Goal: Find specific page/section: Find specific page/section

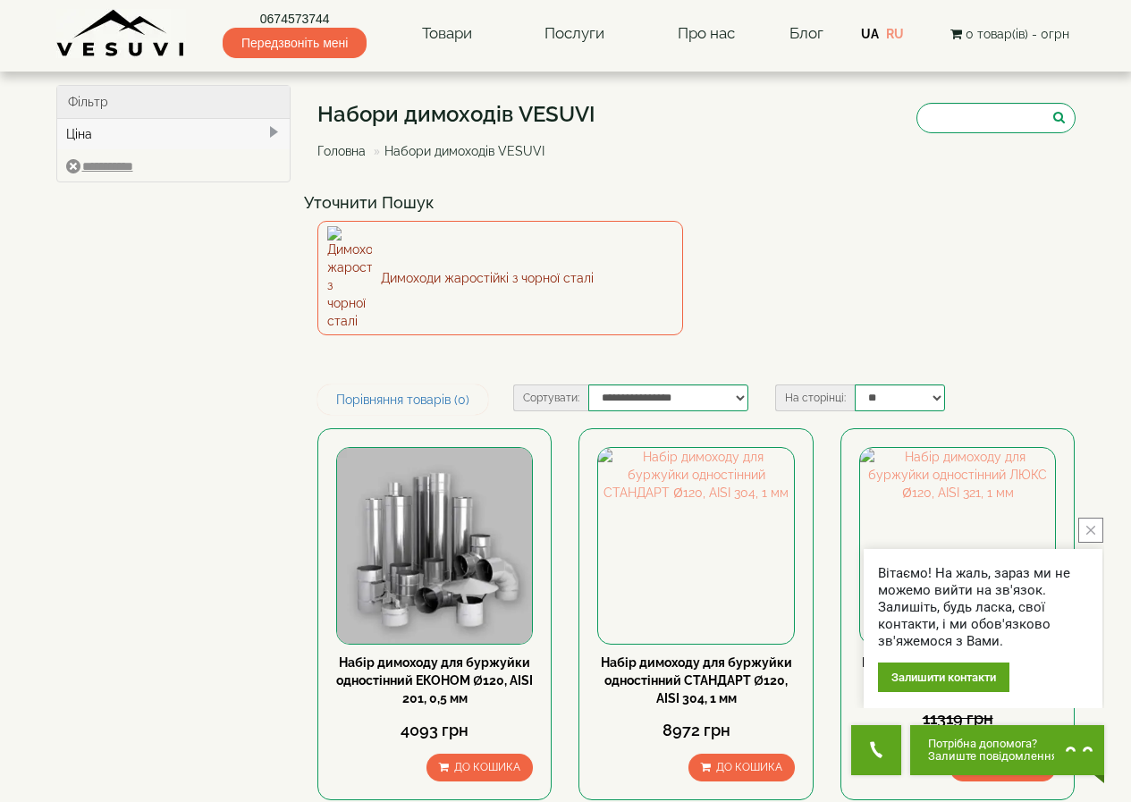
click at [357, 251] on img at bounding box center [349, 278] width 45 height 104
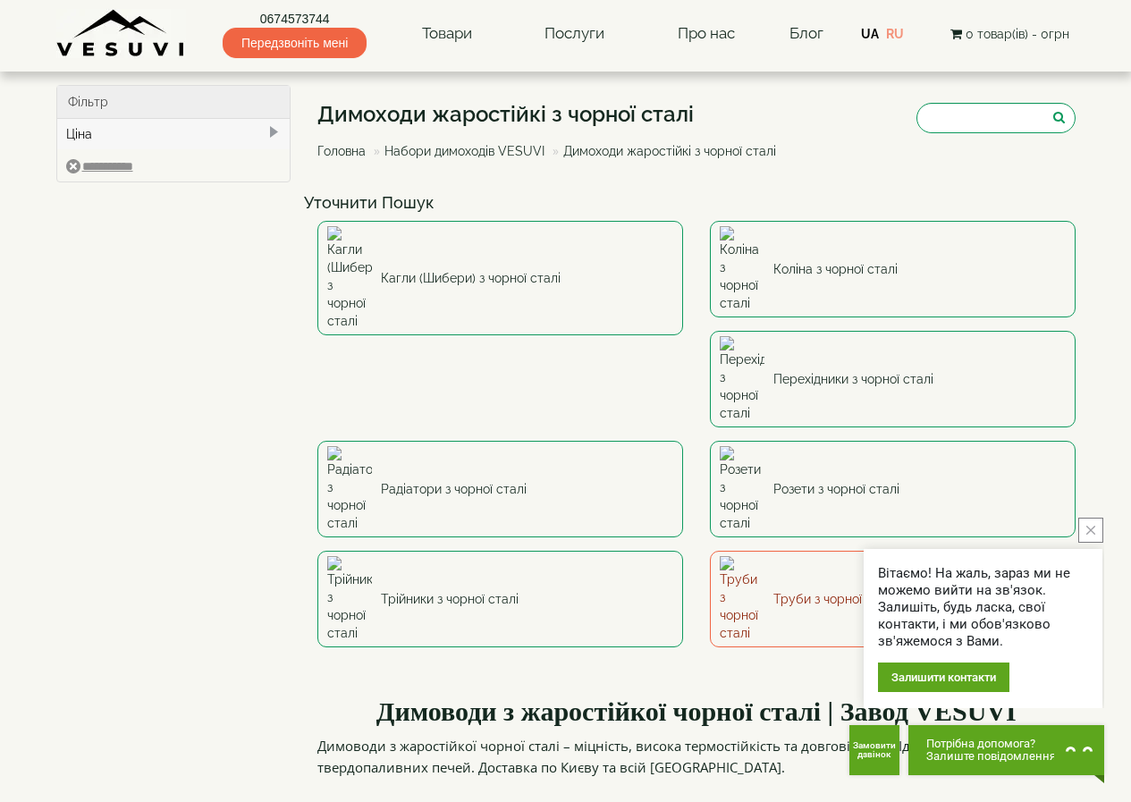
click at [710, 551] on link "Труби з чорної сталі" at bounding box center [893, 599] width 366 height 97
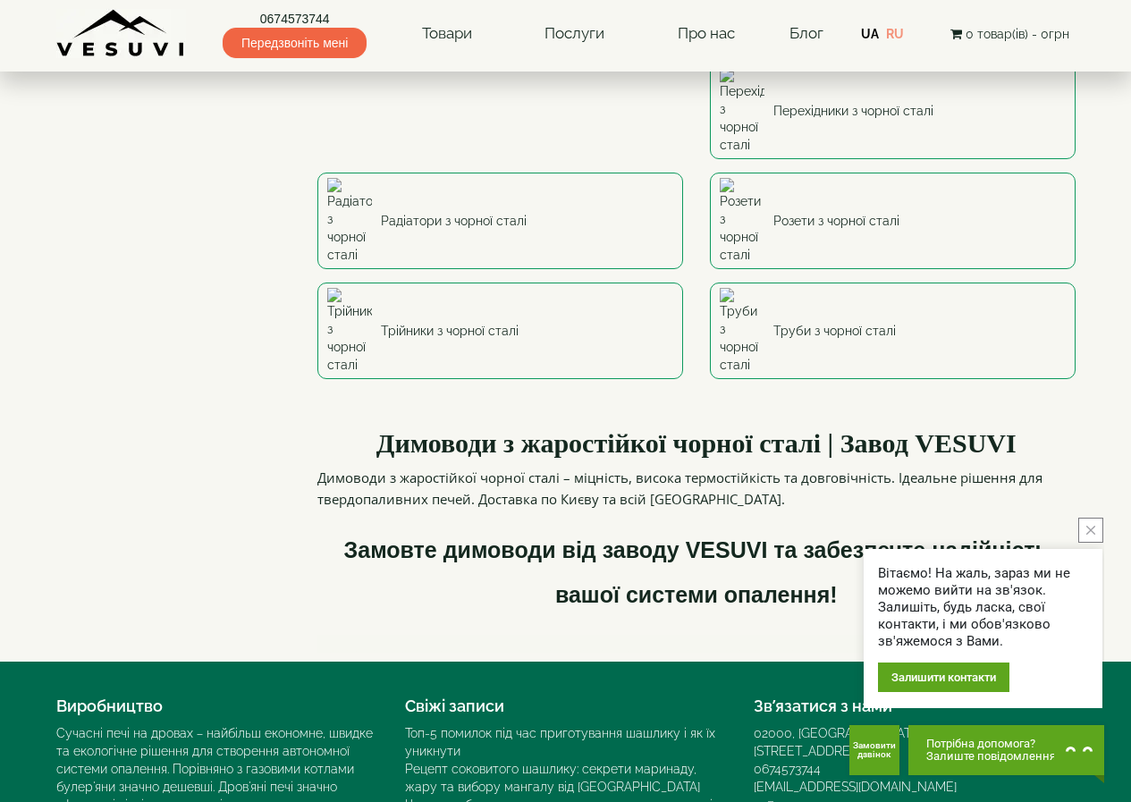
scroll to position [272, 0]
